Goal: Navigation & Orientation: Find specific page/section

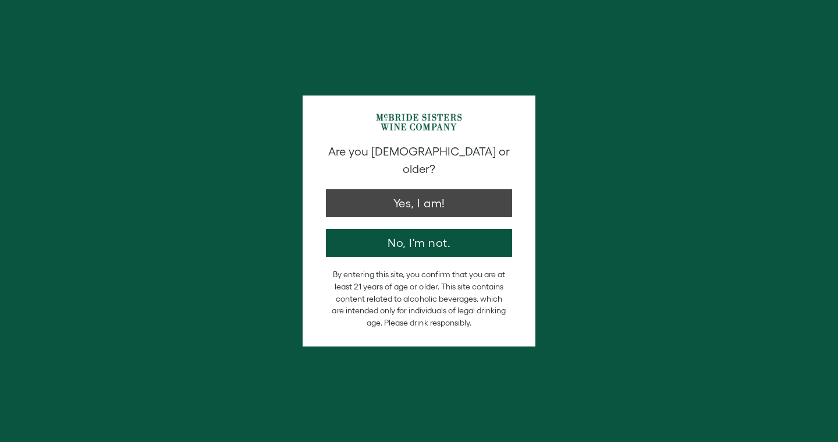
click at [430, 189] on button "Yes, I am!" at bounding box center [419, 203] width 186 height 28
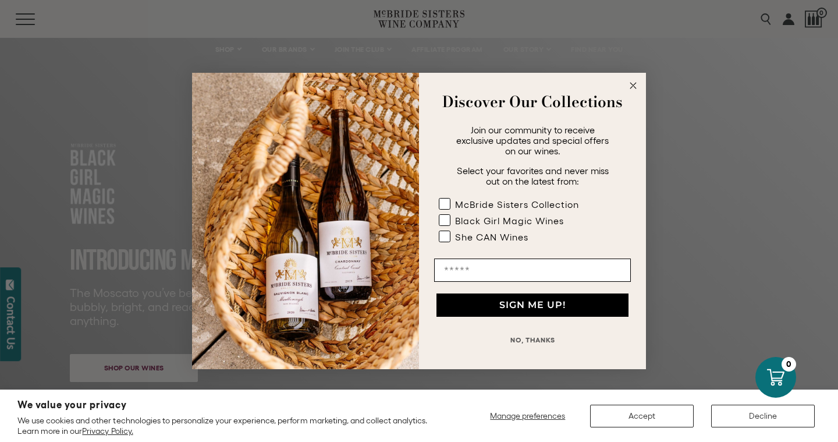
click at [632, 84] on circle "Close dialog" at bounding box center [633, 85] width 13 height 13
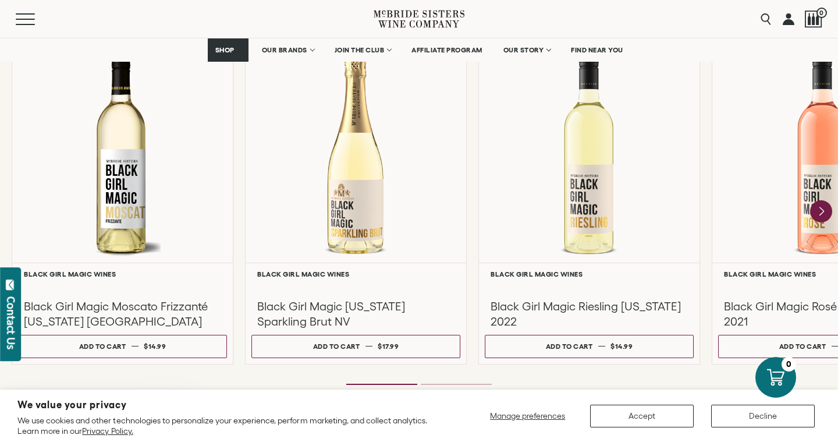
scroll to position [1049, 0]
click at [822, 207] on icon "Next" at bounding box center [821, 211] width 24 height 24
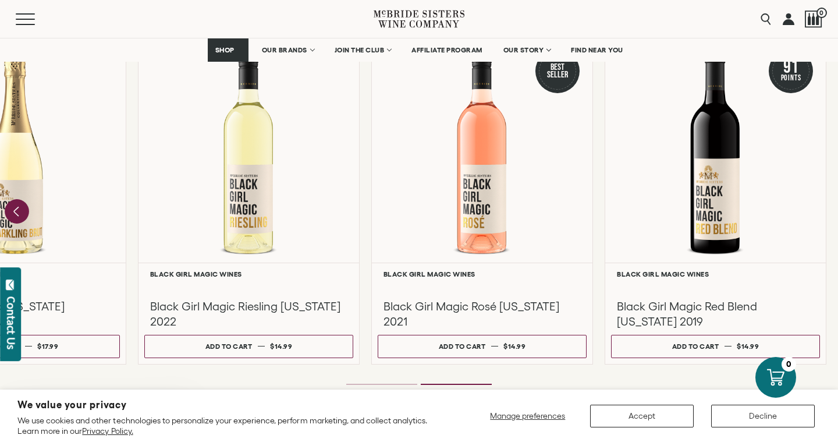
click at [12, 211] on icon "Previous" at bounding box center [17, 211] width 24 height 24
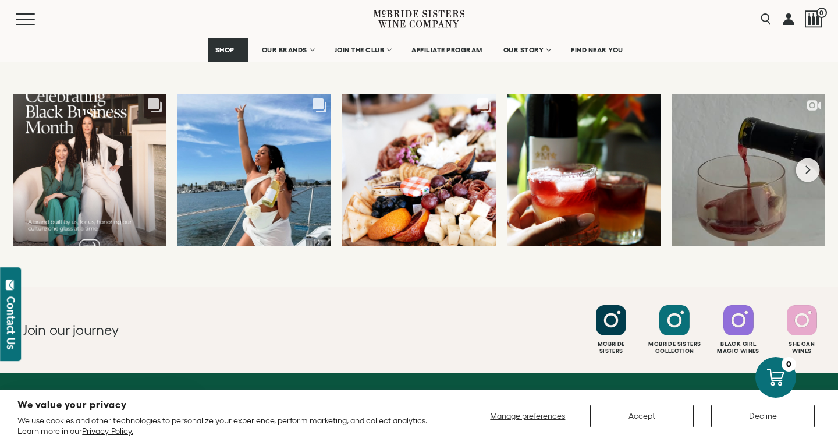
scroll to position [3052, 0]
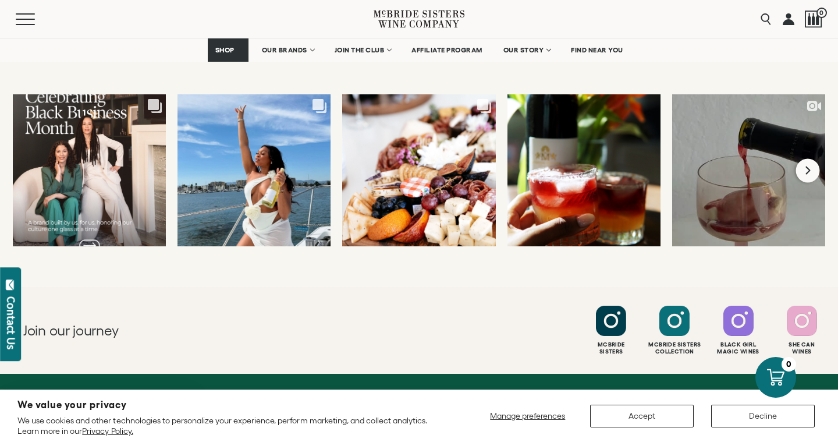
click at [804, 166] on button "Next slide" at bounding box center [808, 170] width 24 height 24
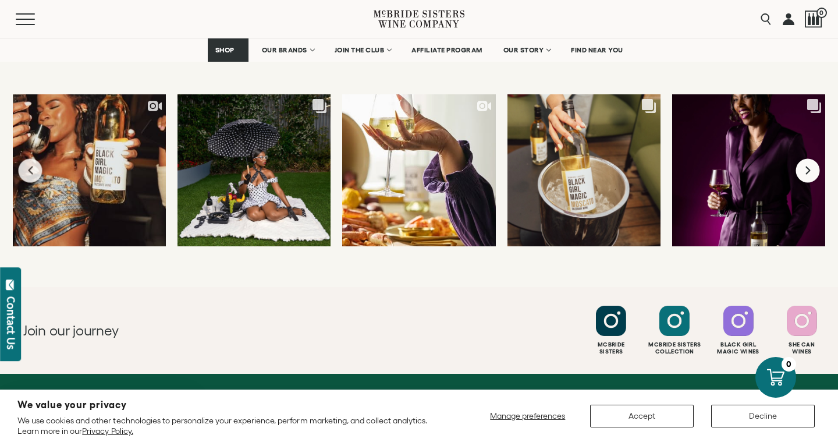
click at [807, 166] on icon "Next slide" at bounding box center [808, 170] width 7 height 9
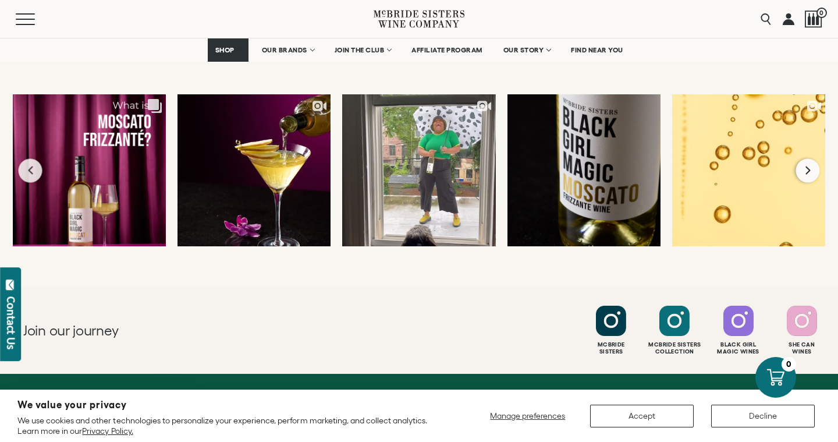
click at [806, 166] on icon "Next slide" at bounding box center [808, 170] width 7 height 9
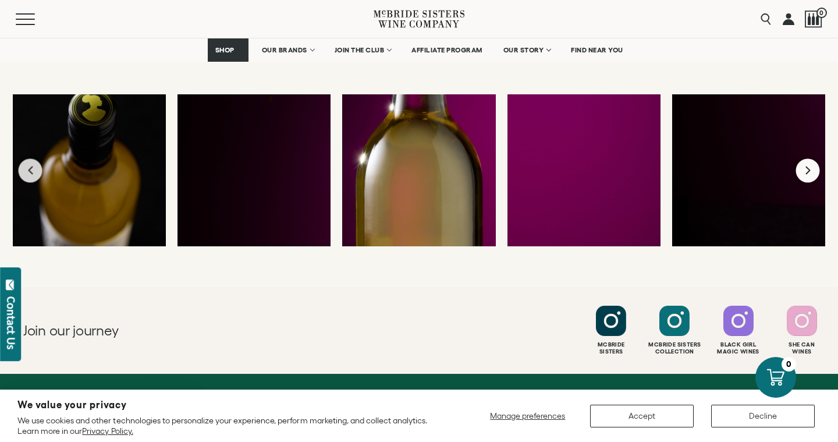
click at [806, 166] on icon "Next slide" at bounding box center [808, 170] width 7 height 9
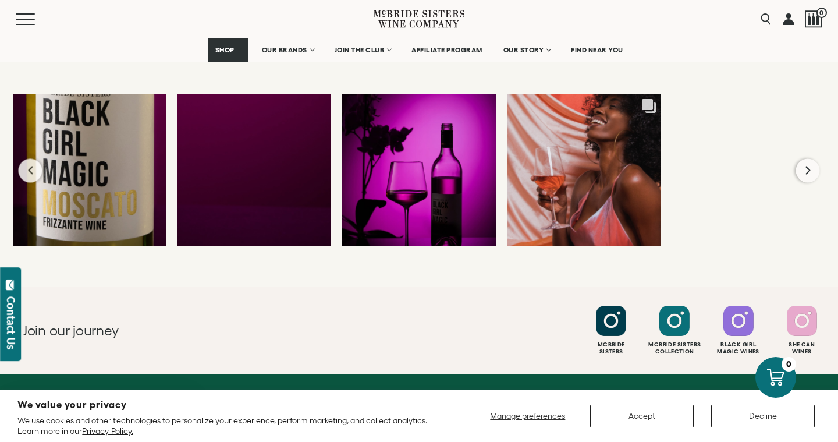
click at [806, 166] on icon "Next slide" at bounding box center [808, 170] width 7 height 9
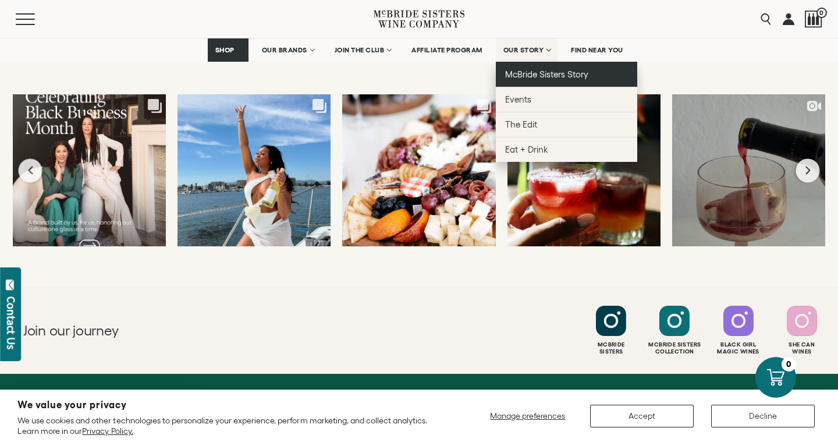
click at [531, 73] on span "McBride Sisters Story" at bounding box center [546, 74] width 83 height 10
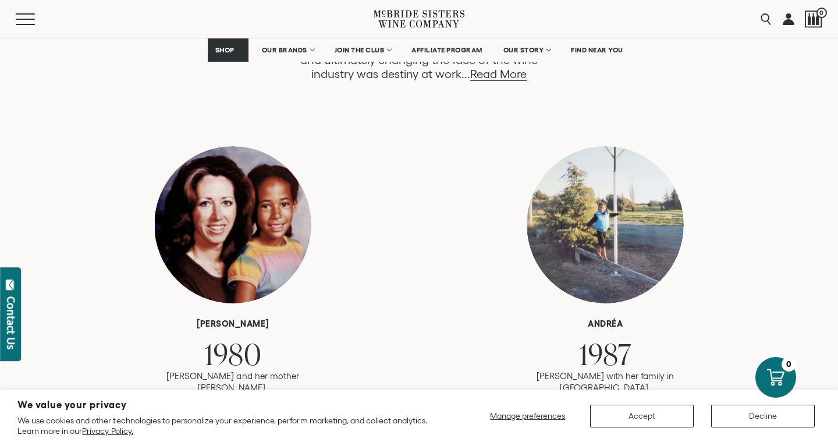
scroll to position [722, 0]
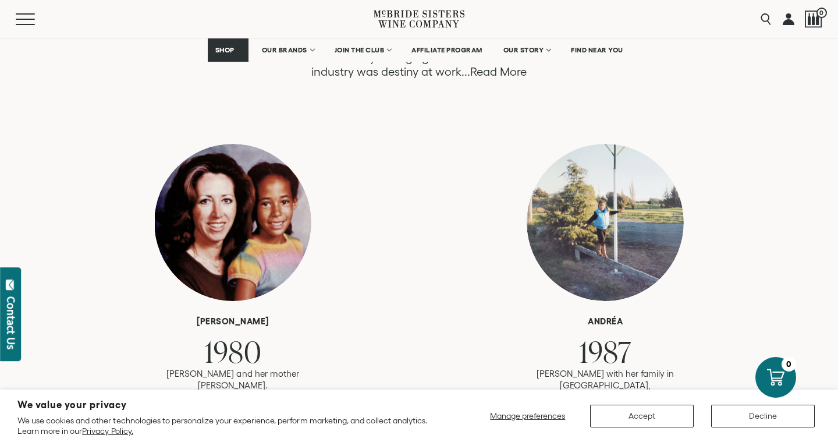
click at [485, 70] on link "Read More" at bounding box center [498, 71] width 56 height 13
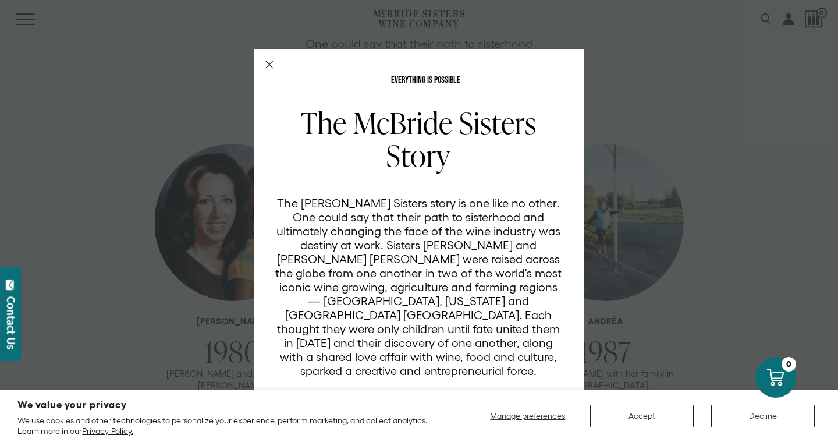
scroll to position [0, 0]
click at [267, 60] on div "EVERYTHING IS POSSIBLE The McBride Sisters Story The McBride Sisters story is o…" at bounding box center [419, 263] width 331 height 428
click at [268, 64] on icon "Close Modal" at bounding box center [269, 65] width 8 height 8
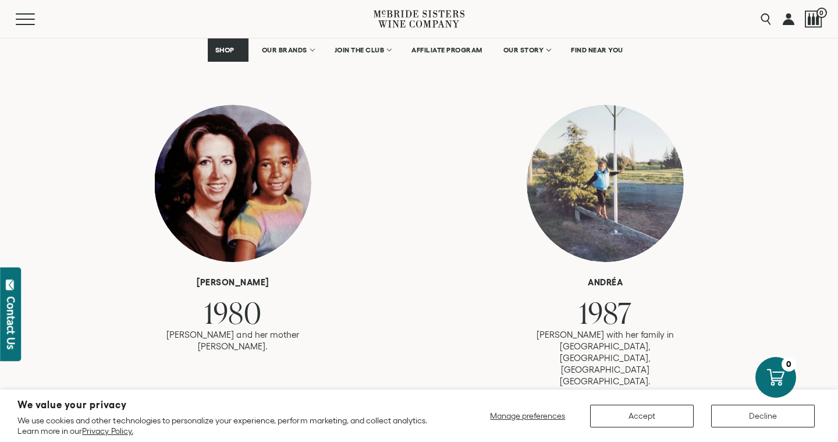
scroll to position [762, 0]
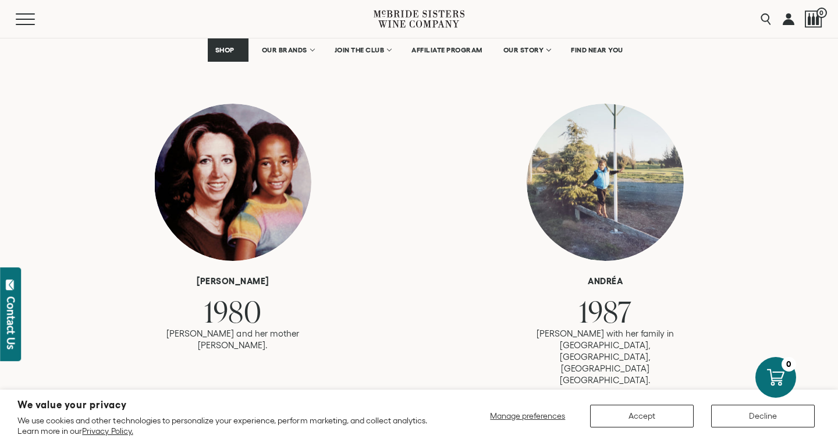
click at [660, 417] on button "Accept" at bounding box center [642, 415] width 104 height 23
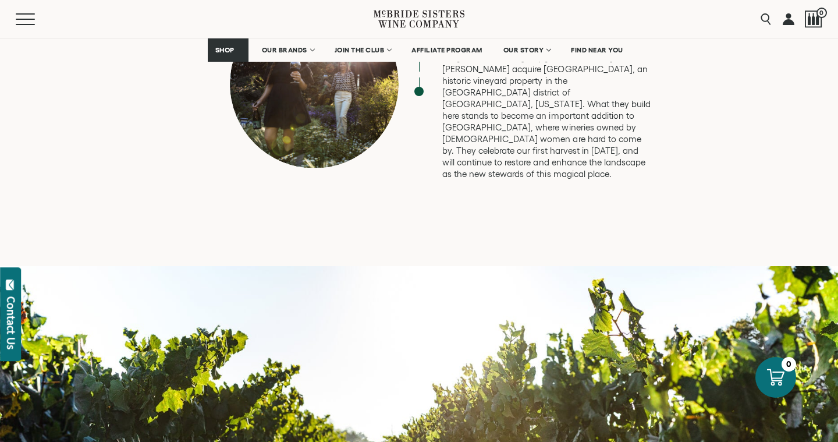
scroll to position [3309, 0]
click at [601, 51] on span "FIND NEAR YOU" at bounding box center [597, 50] width 52 height 8
click at [584, 49] on span "FIND NEAR YOU" at bounding box center [597, 50] width 52 height 8
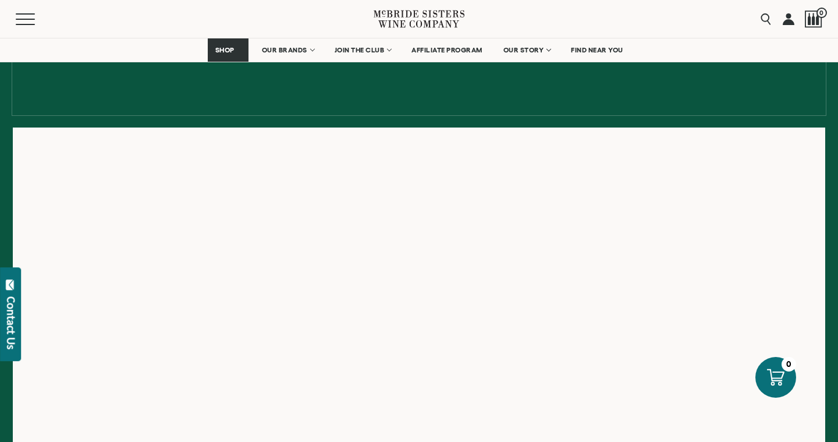
scroll to position [139, 0]
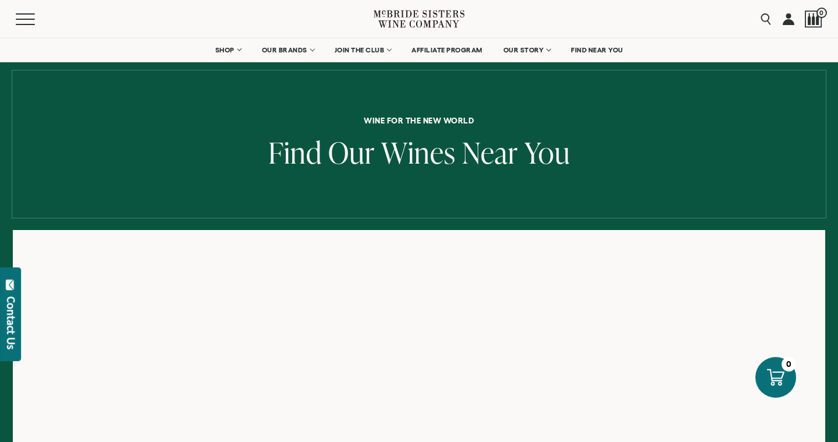
scroll to position [39, 0]
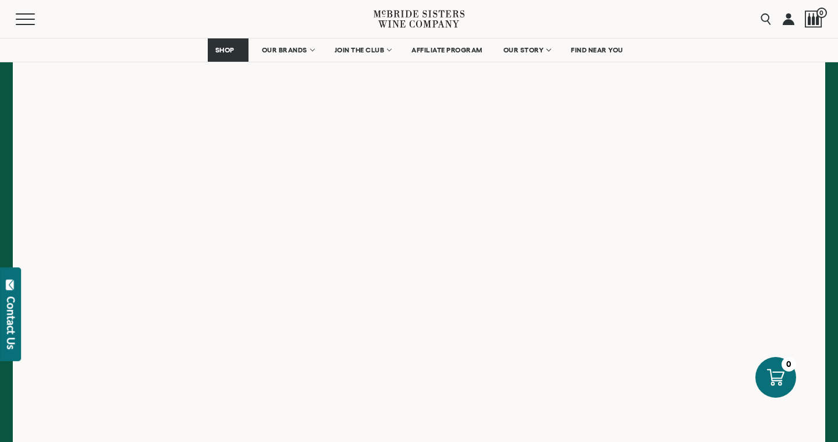
scroll to position [208, 0]
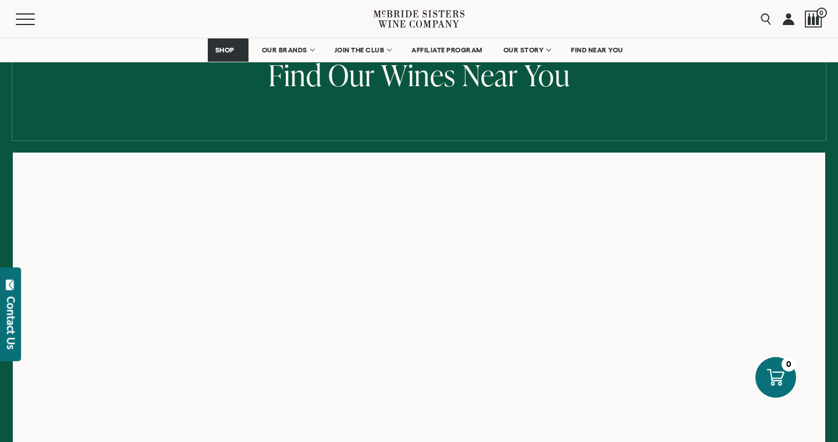
scroll to position [115, 0]
